Goal: Task Accomplishment & Management: Complete application form

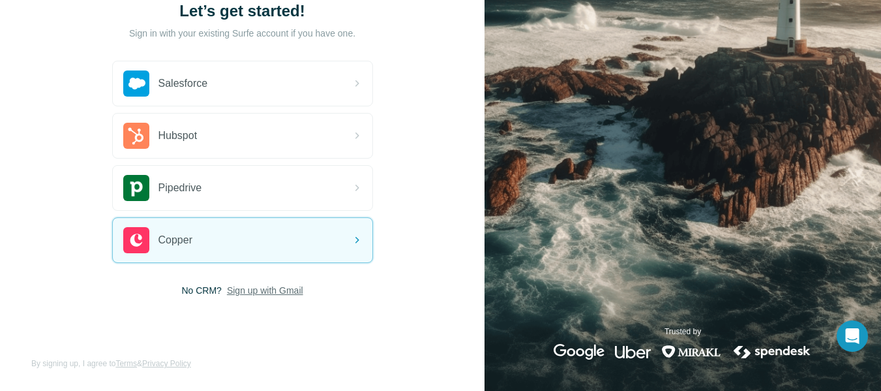
click at [267, 288] on span "Sign up with Gmail" at bounding box center [265, 290] width 76 height 13
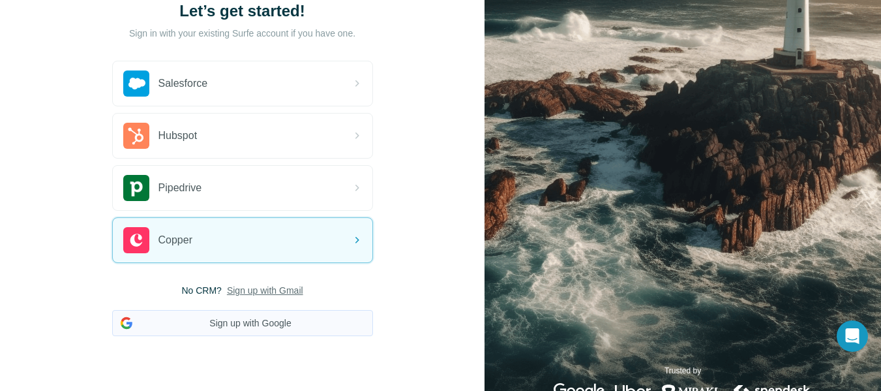
click at [269, 318] on button "Sign up with Google" at bounding box center [242, 323] width 261 height 26
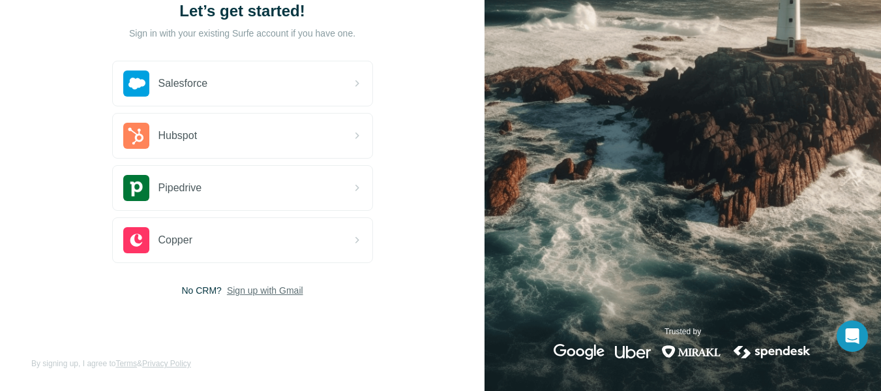
click at [278, 289] on span "Sign up with Gmail" at bounding box center [265, 290] width 76 height 13
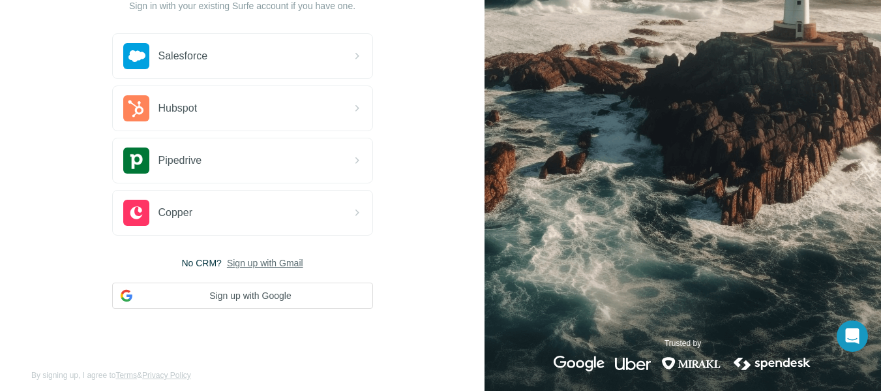
scroll to position [132, 0]
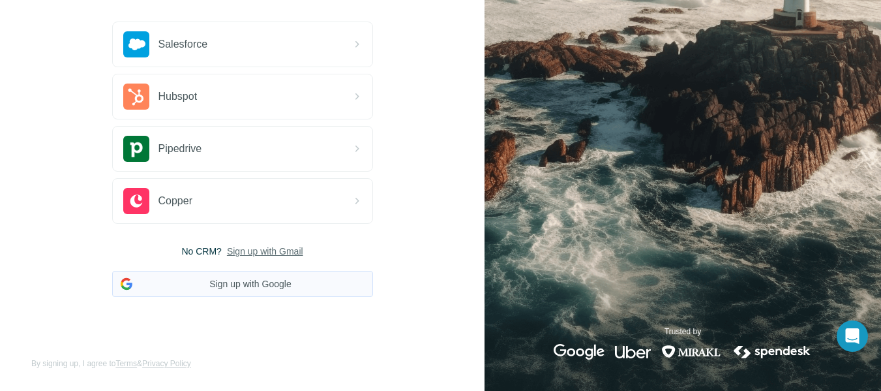
click at [299, 288] on button "Sign up with Google" at bounding box center [242, 284] width 261 height 26
